Goal: Information Seeking & Learning: Understand process/instructions

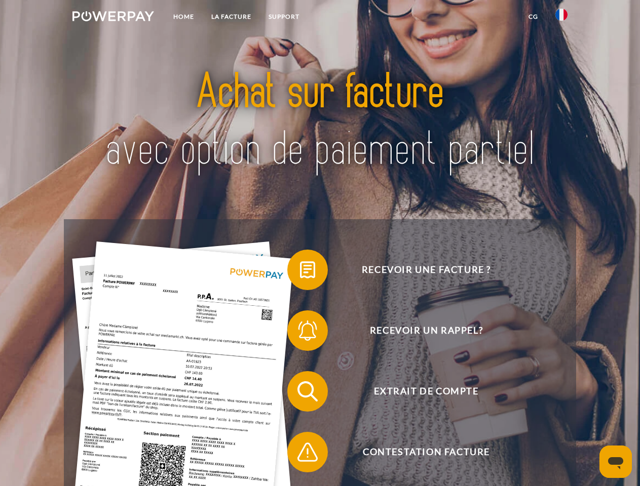
click at [113, 18] on img at bounding box center [113, 16] width 82 height 10
click at [561, 18] on img at bounding box center [561, 15] width 12 height 12
click at [533, 17] on link "CG" at bounding box center [533, 17] width 27 height 18
click at [300, 272] on span at bounding box center [292, 270] width 51 height 51
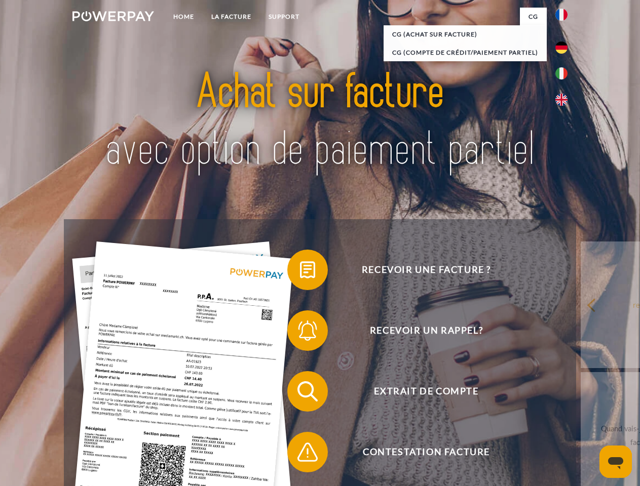
click at [300, 333] on span at bounding box center [292, 330] width 51 height 51
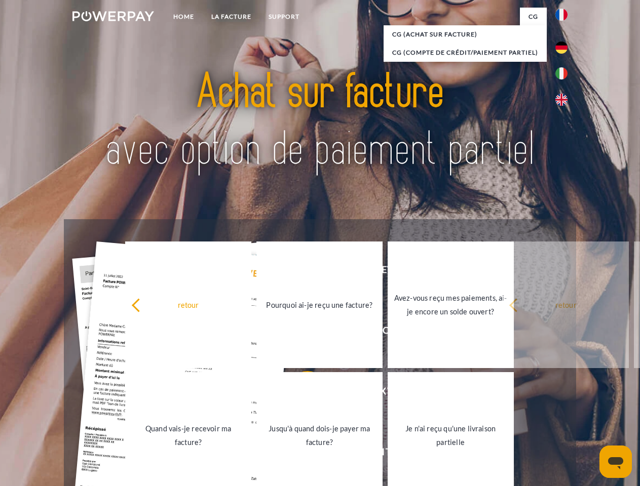
click at [300, 394] on link "Jusqu'à quand dois-je payer ma facture?" at bounding box center [319, 435] width 126 height 127
click at [300, 454] on span at bounding box center [292, 452] width 51 height 51
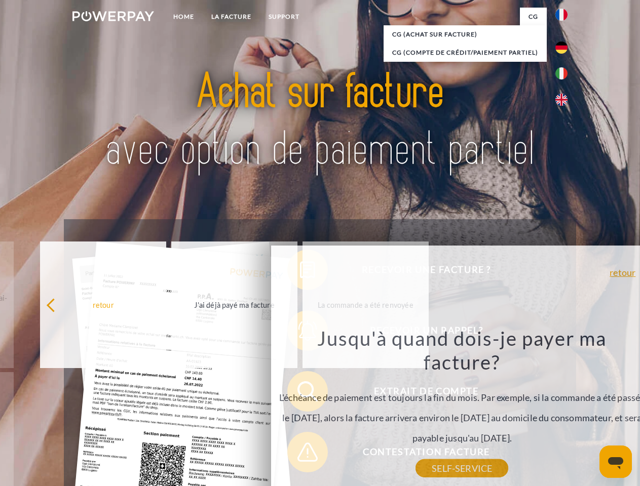
click at [616, 462] on icon "Ouvrir la fenêtre de messagerie" at bounding box center [615, 463] width 15 height 12
